Goal: Task Accomplishment & Management: Manage account settings

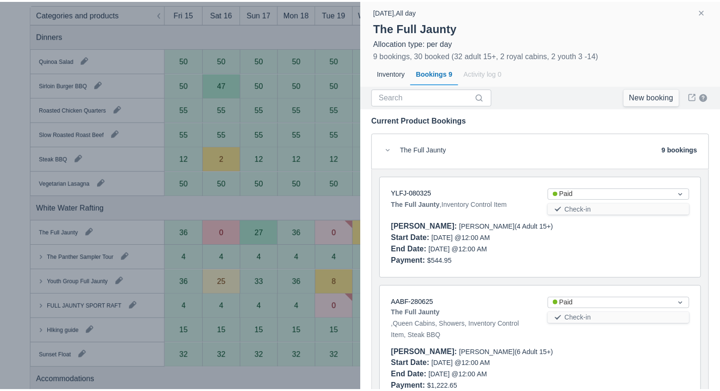
scroll to position [934, 0]
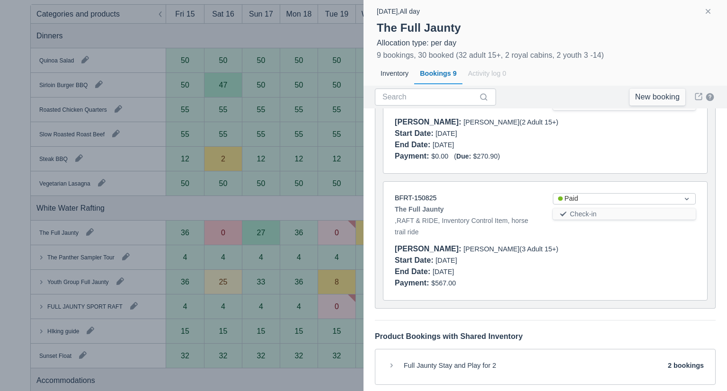
click at [267, 211] on div at bounding box center [363, 195] width 727 height 391
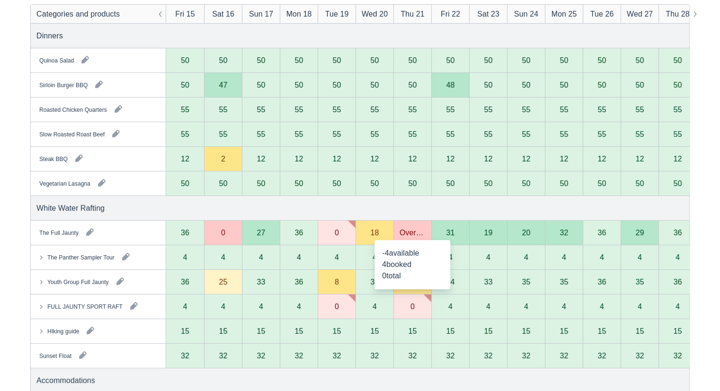
click at [408, 232] on div "Overbooked" at bounding box center [413, 233] width 26 height 8
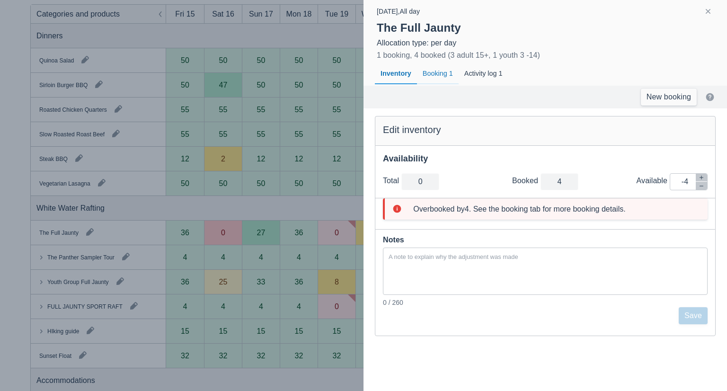
click at [428, 73] on div "Booking 1" at bounding box center [438, 74] width 42 height 22
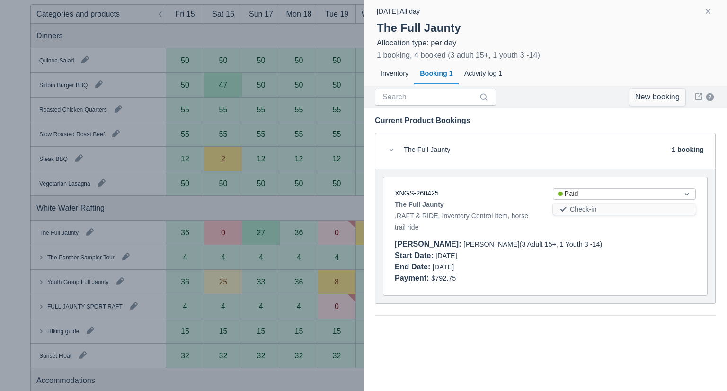
click at [524, 135] on div "The Full Jaunty 1 booking" at bounding box center [545, 151] width 341 height 36
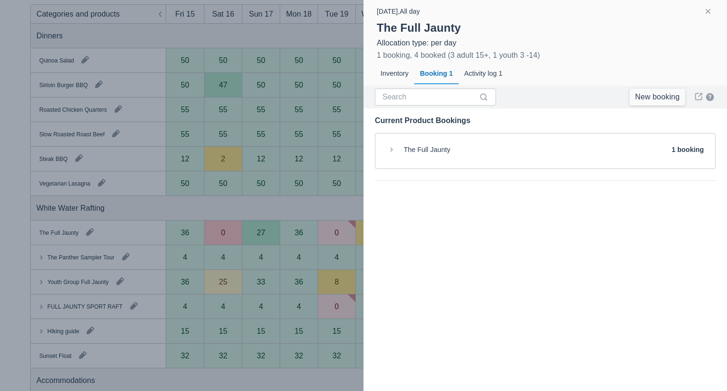
click at [333, 216] on div at bounding box center [363, 195] width 727 height 391
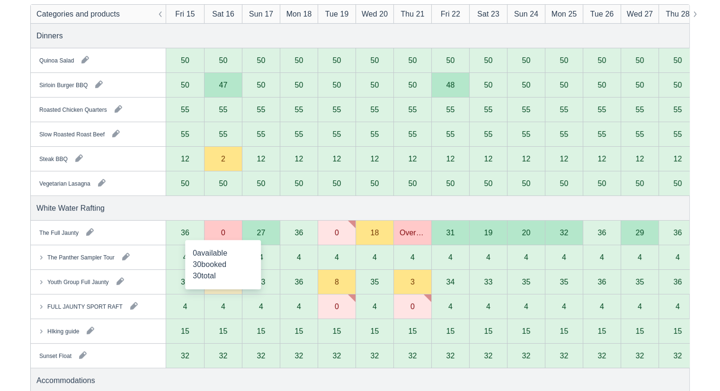
click at [222, 233] on div "0" at bounding box center [223, 233] width 4 height 8
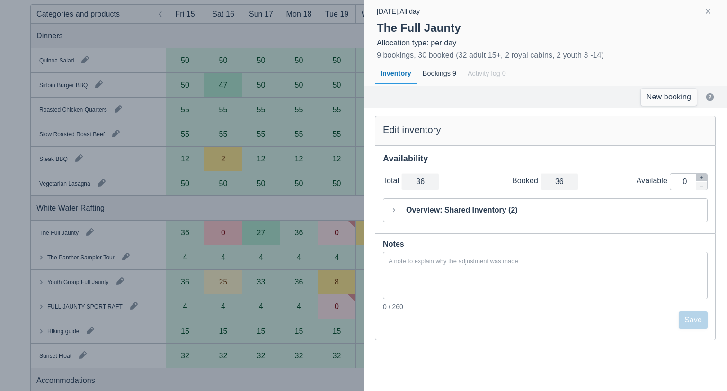
click at [211, 203] on div at bounding box center [363, 195] width 727 height 391
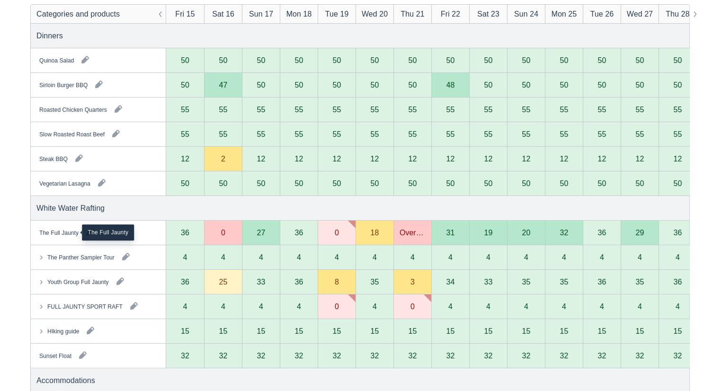
click at [63, 233] on div "The Full Jaunty" at bounding box center [58, 232] width 39 height 9
click at [223, 284] on div "25" at bounding box center [223, 282] width 9 height 8
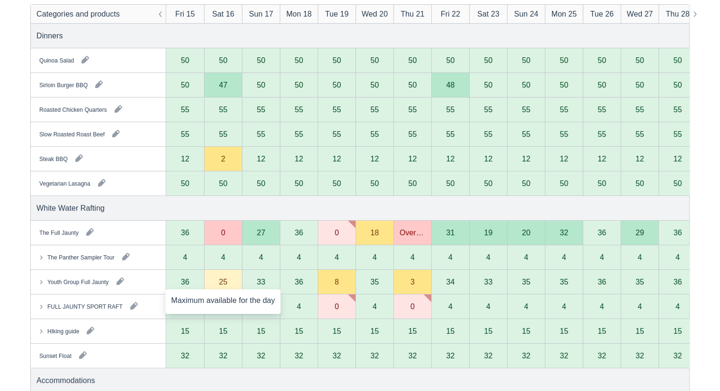
click at [223, 284] on div "25" at bounding box center [223, 282] width 9 height 8
click at [121, 281] on button "button" at bounding box center [120, 281] width 15 height 15
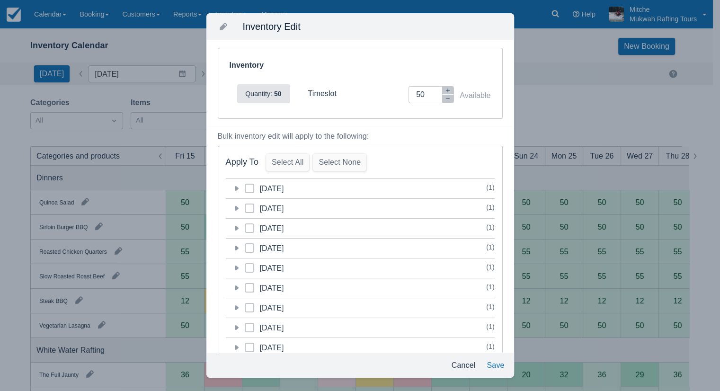
scroll to position [0, 0]
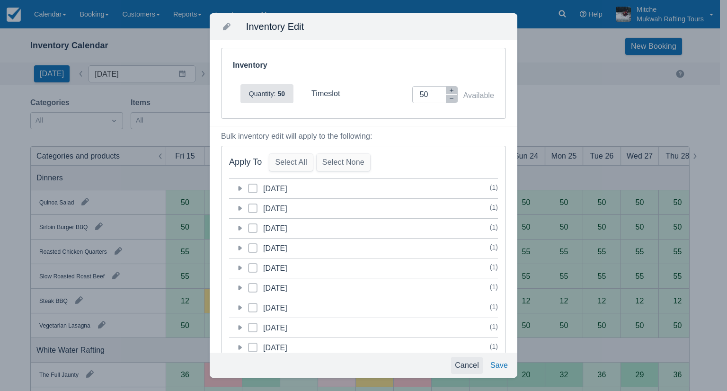
click at [465, 364] on button "Cancel" at bounding box center [467, 365] width 32 height 17
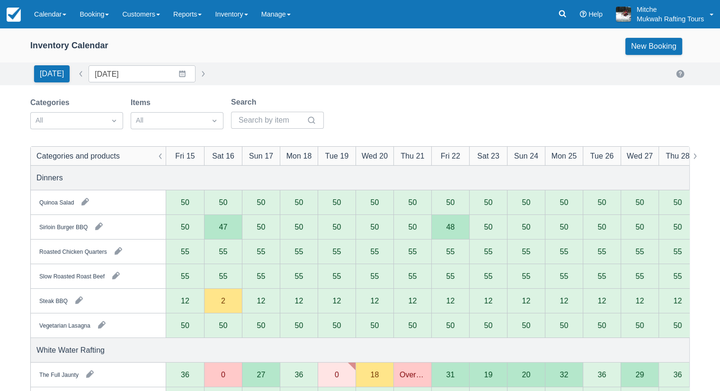
click at [373, 374] on div "18" at bounding box center [375, 375] width 9 height 8
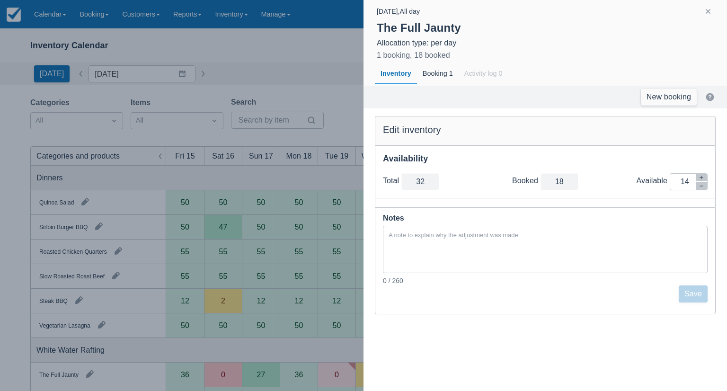
click at [293, 278] on div at bounding box center [363, 195] width 727 height 391
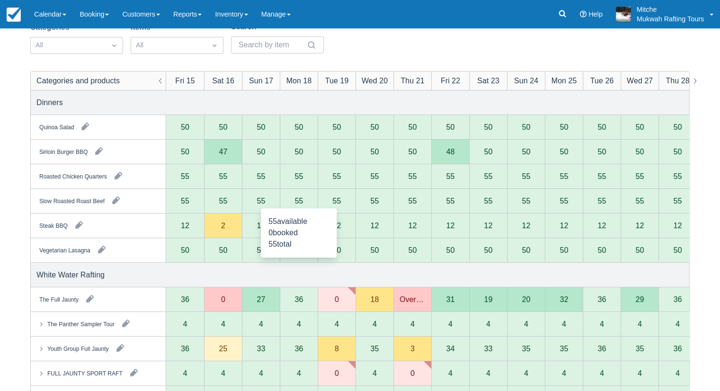
scroll to position [95, 0]
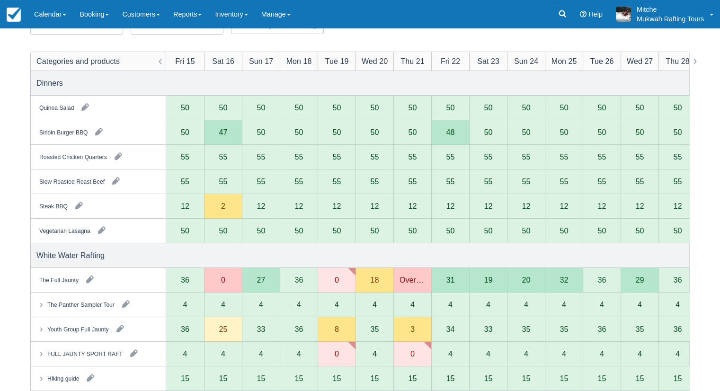
click at [410, 331] on div "3" at bounding box center [412, 329] width 4 height 8
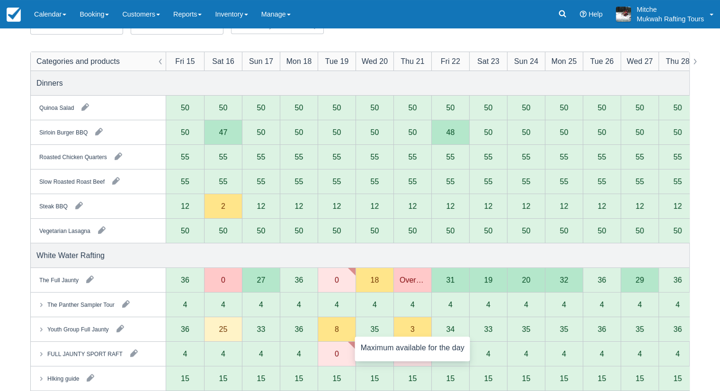
click at [412, 328] on div "3" at bounding box center [412, 329] width 4 height 8
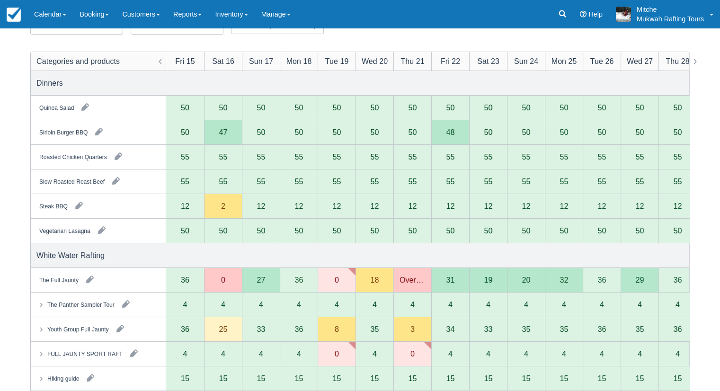
click at [335, 331] on div "8" at bounding box center [337, 329] width 4 height 8
click at [221, 332] on div "25" at bounding box center [223, 329] width 9 height 8
click at [227, 332] on div "25" at bounding box center [223, 329] width 9 height 8
click at [311, 258] on div "White Water Rafting" at bounding box center [360, 255] width 659 height 24
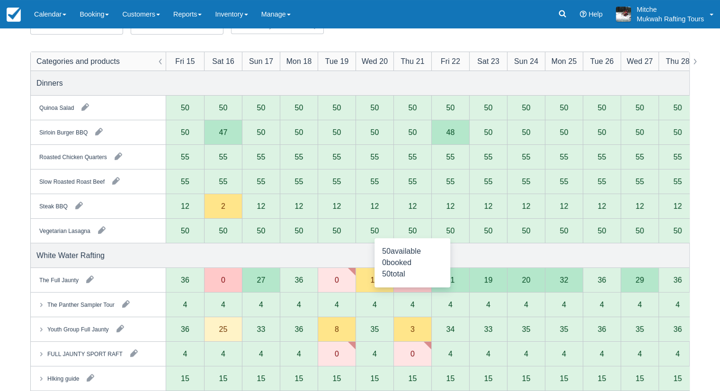
click at [258, 250] on div "White Water Rafting" at bounding box center [360, 255] width 659 height 24
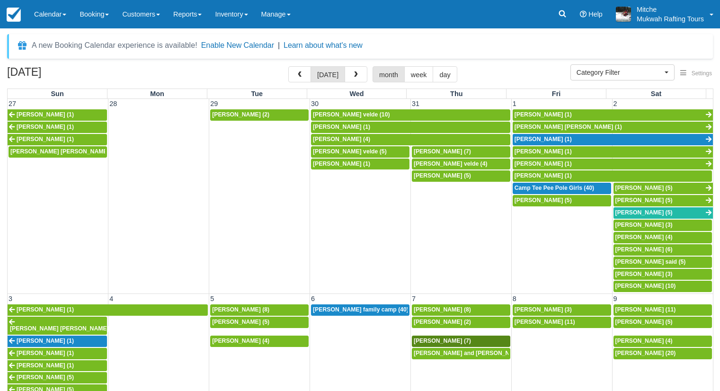
select select
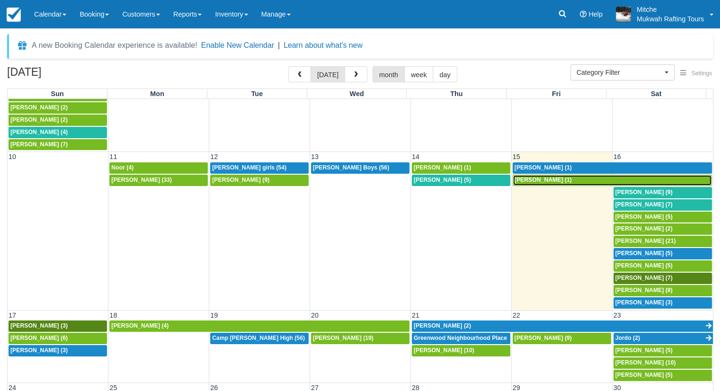
click at [526, 177] on span "USAMA CHAUDHRY (1)" at bounding box center [543, 180] width 57 height 7
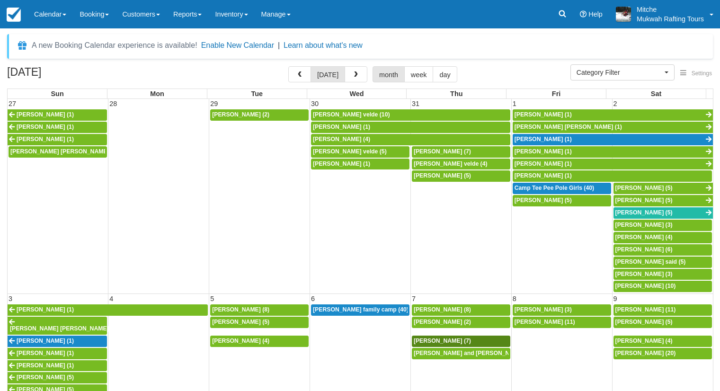
select select
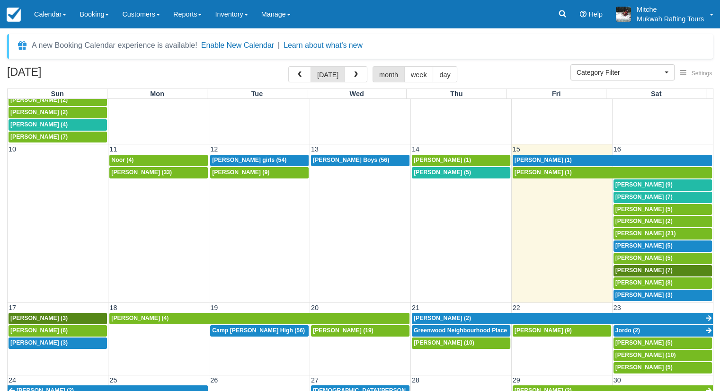
scroll to position [368, 0]
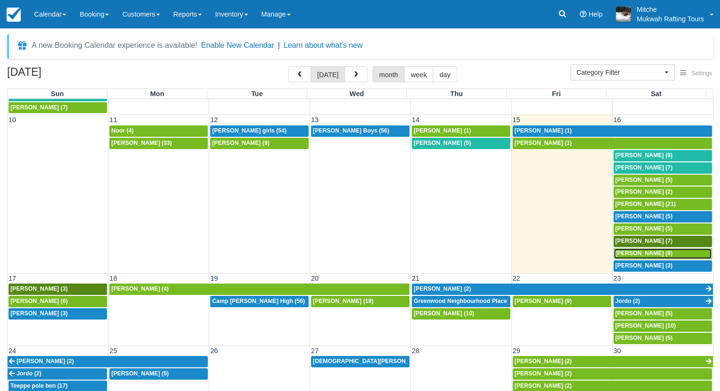
click at [642, 250] on span "USAMA CHAUDHRY (8)" at bounding box center [644, 253] width 57 height 7
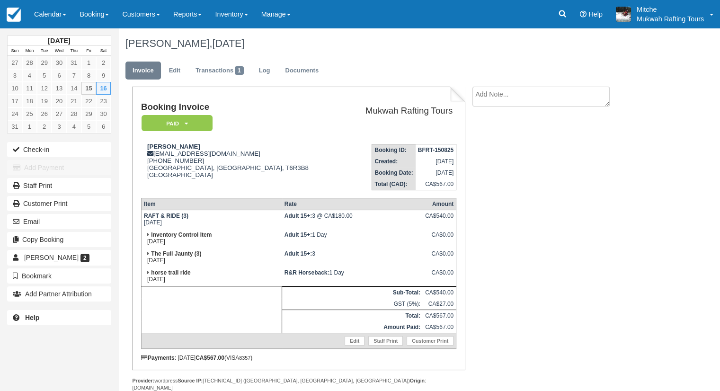
click at [491, 161] on div "Booking Invoice Paid   Pending Reserved Deposit Waiting Cancelled Paid in GYG M…" at bounding box center [378, 249] width 521 height 325
click at [380, 54] on div "[PERSON_NAME], [DATE]" at bounding box center [388, 43] width 540 height 30
click at [38, 15] on link "Calendar" at bounding box center [49, 14] width 45 height 28
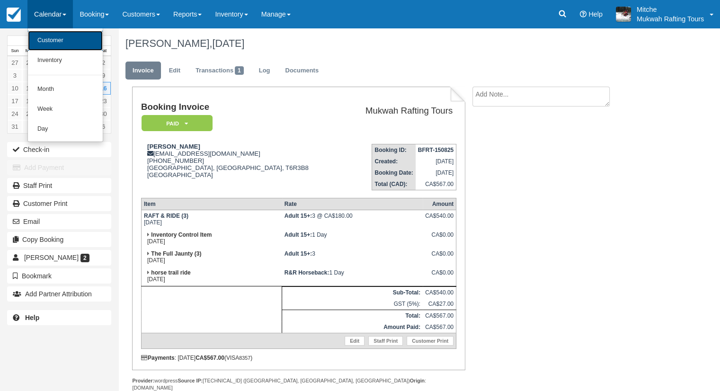
click at [60, 39] on link "Customer" at bounding box center [65, 41] width 75 height 20
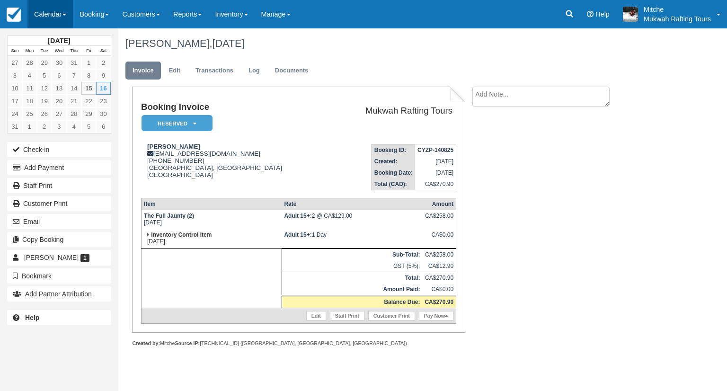
click at [47, 18] on link "Calendar" at bounding box center [49, 14] width 45 height 28
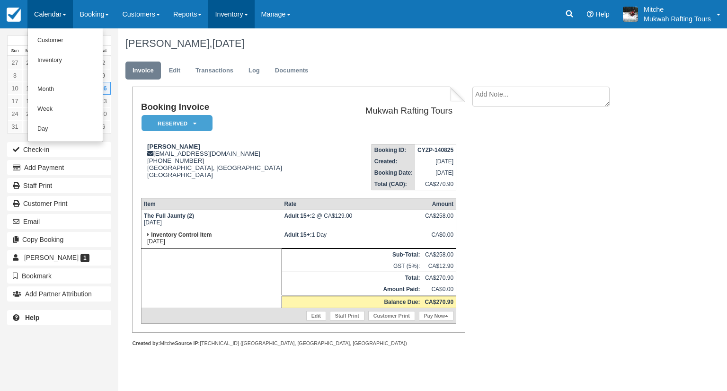
click at [235, 13] on link "Inventory" at bounding box center [231, 14] width 46 height 28
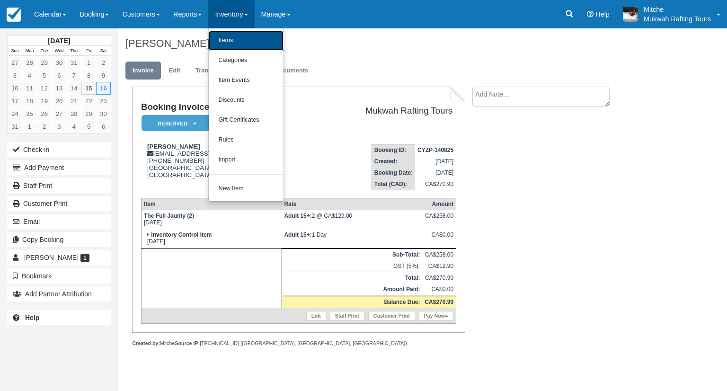
click at [244, 34] on link "Items" at bounding box center [246, 41] width 75 height 20
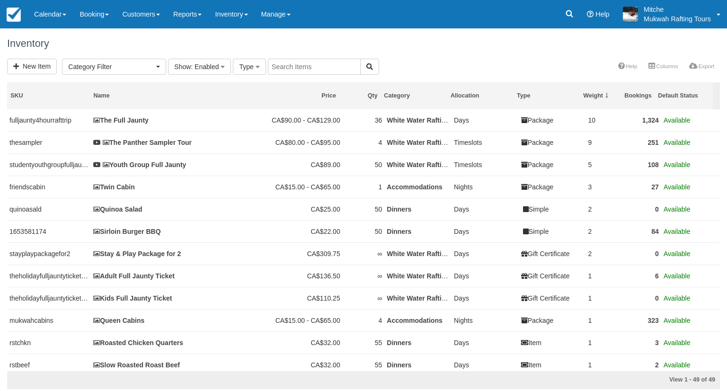
select select
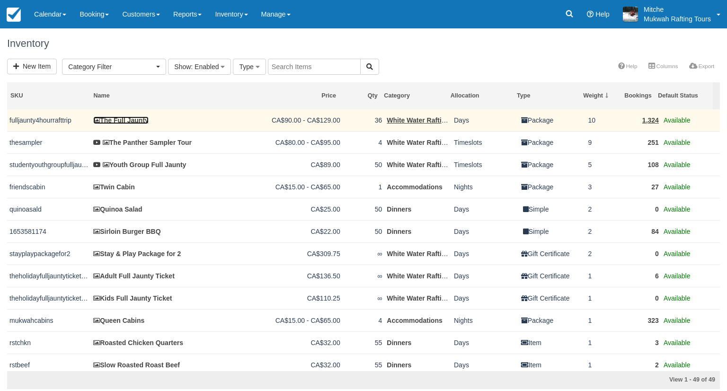
click at [137, 119] on link "The Full Jaunty" at bounding box center [120, 120] width 55 height 8
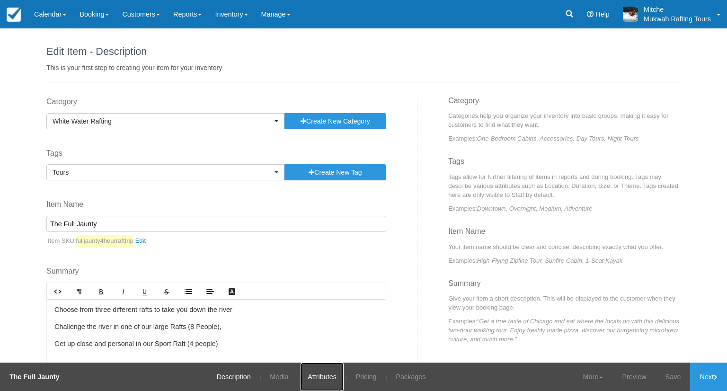
click at [320, 375] on link "Attributes" at bounding box center [322, 377] width 43 height 28
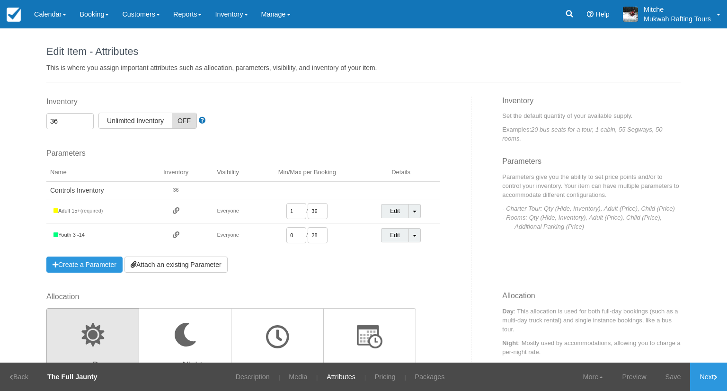
click at [57, 125] on input "36" at bounding box center [69, 121] width 47 height 16
type input "32"
click at [329, 108] on div "Inventory 32 Unlimited ON Unlimited Inventory OFF" at bounding box center [243, 113] width 394 height 33
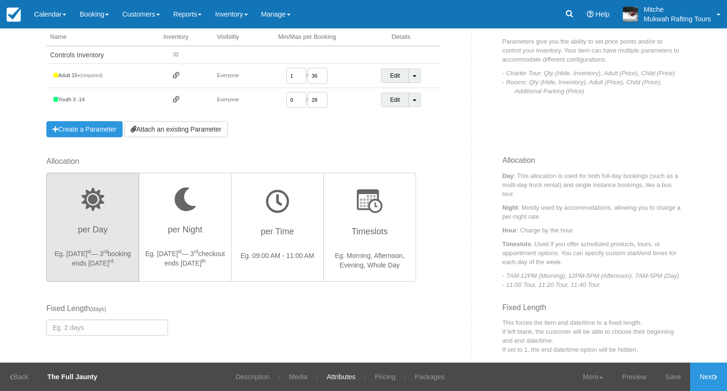
scroll to position [142, 0]
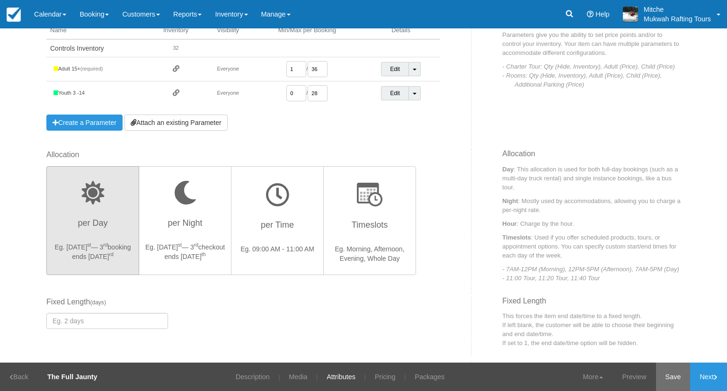
click at [674, 372] on link "Save" at bounding box center [673, 377] width 35 height 28
click at [459, 241] on div "Allocation per Day Eg. Aug 1 st — 3 rd booking ends Aug 3 rd per Night Eg. Aug …" at bounding box center [255, 222] width 432 height 144
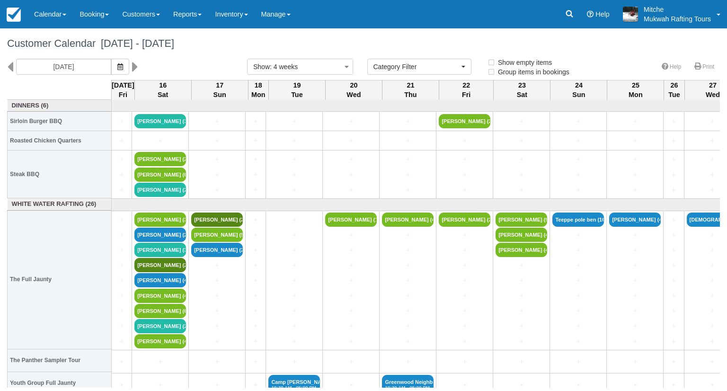
select select
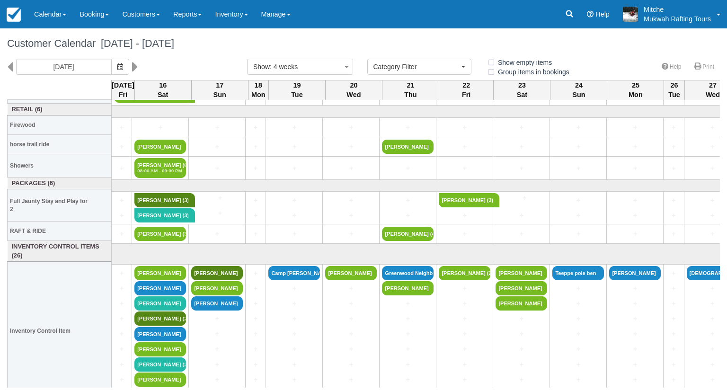
scroll to position [394, 0]
